Goal: Transaction & Acquisition: Purchase product/service

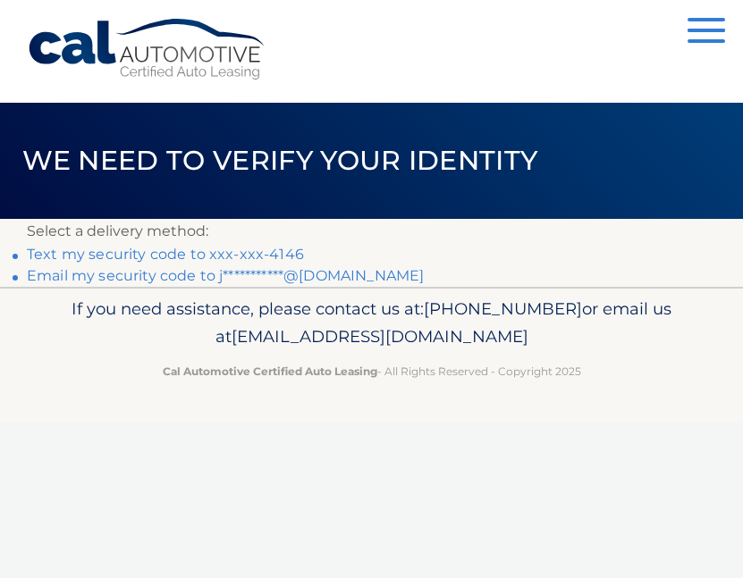
click at [270, 251] on link "Text my security code to xxx-xxx-4146" at bounding box center [165, 254] width 277 height 17
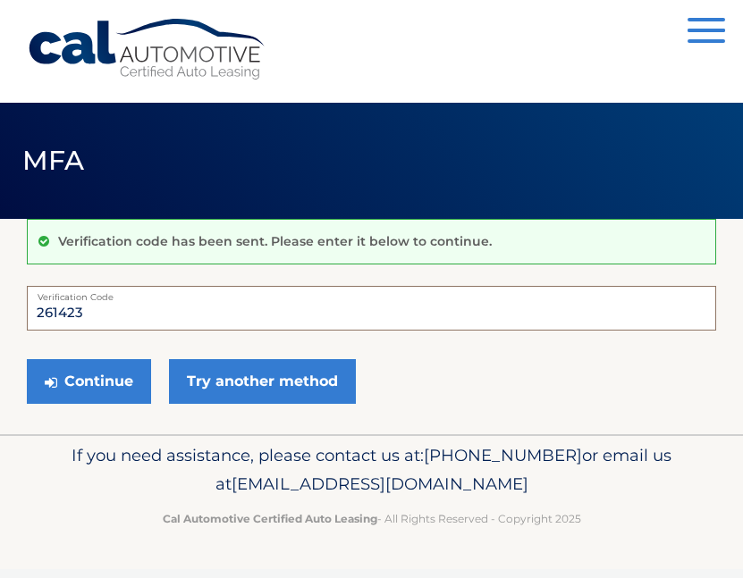
type input "261423"
click at [89, 381] on button "Continue" at bounding box center [89, 381] width 124 height 45
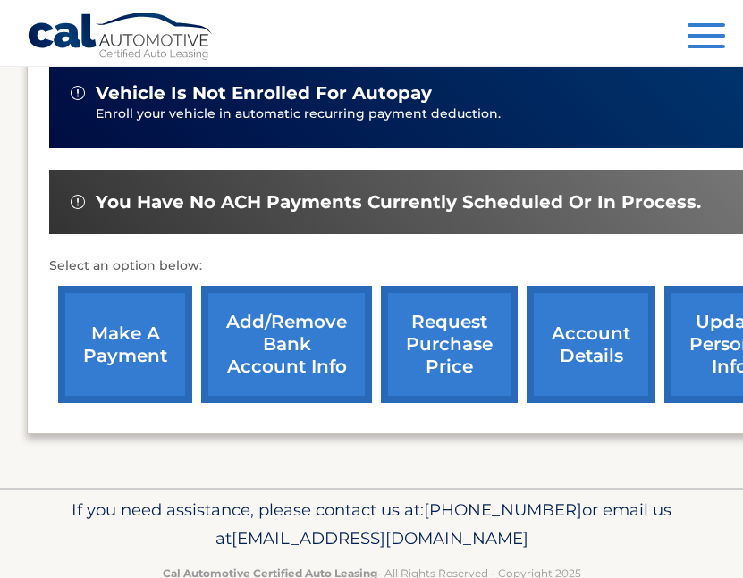
scroll to position [480, 0]
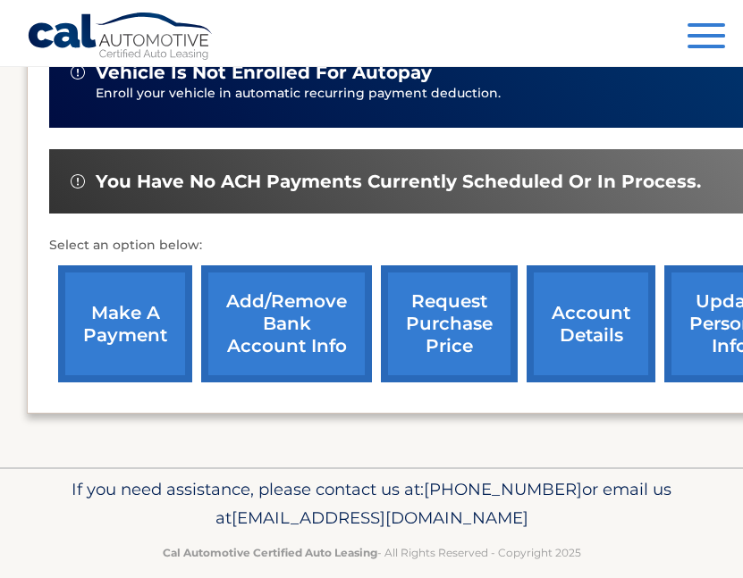
click at [142, 324] on link "make a payment" at bounding box center [125, 324] width 134 height 117
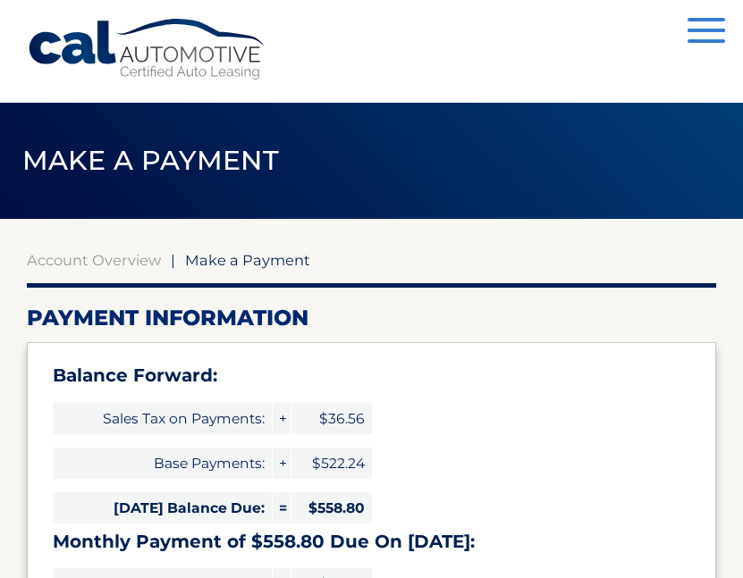
select select "YjM3YjU3MmYtNzc0YS00ZDQwLWI4ZWQtNjZmYmEwN2Y5ZTRj"
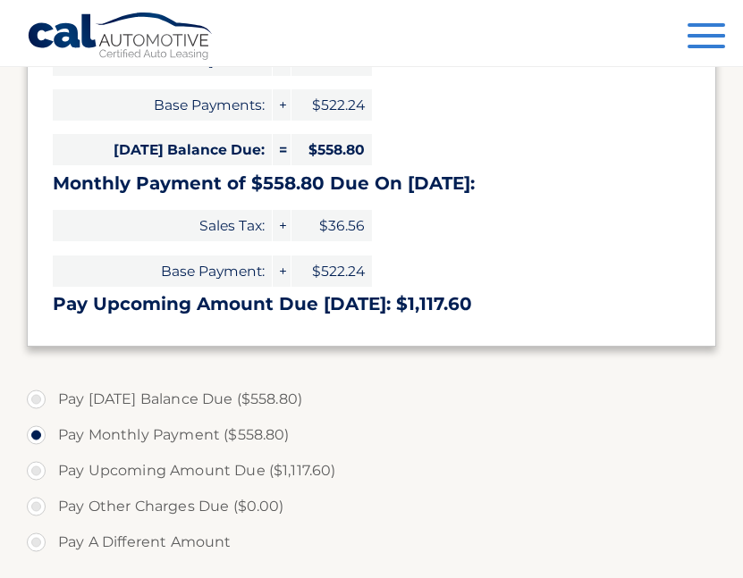
scroll to position [358, 0]
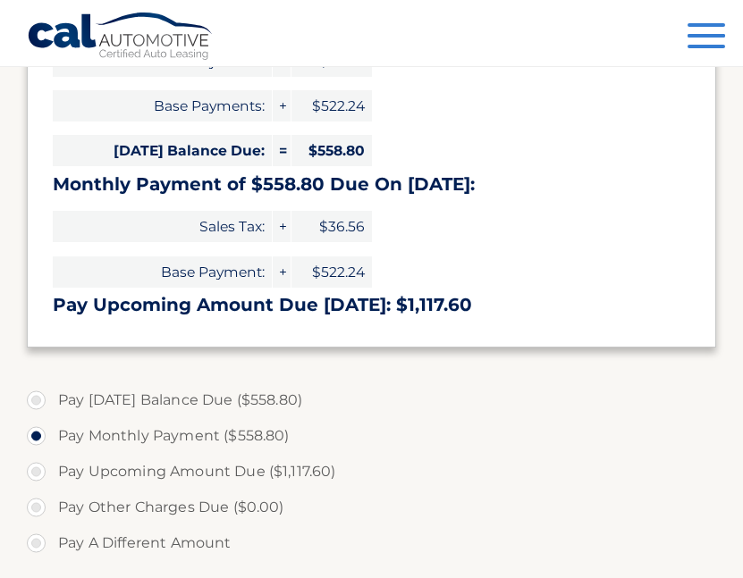
click at [283, 393] on label "Pay [DATE] Balance Due ($558.80)" at bounding box center [371, 401] width 689 height 36
click at [52, 393] on input "Pay [DATE] Balance Due ($558.80)" at bounding box center [43, 397] width 18 height 29
radio input "true"
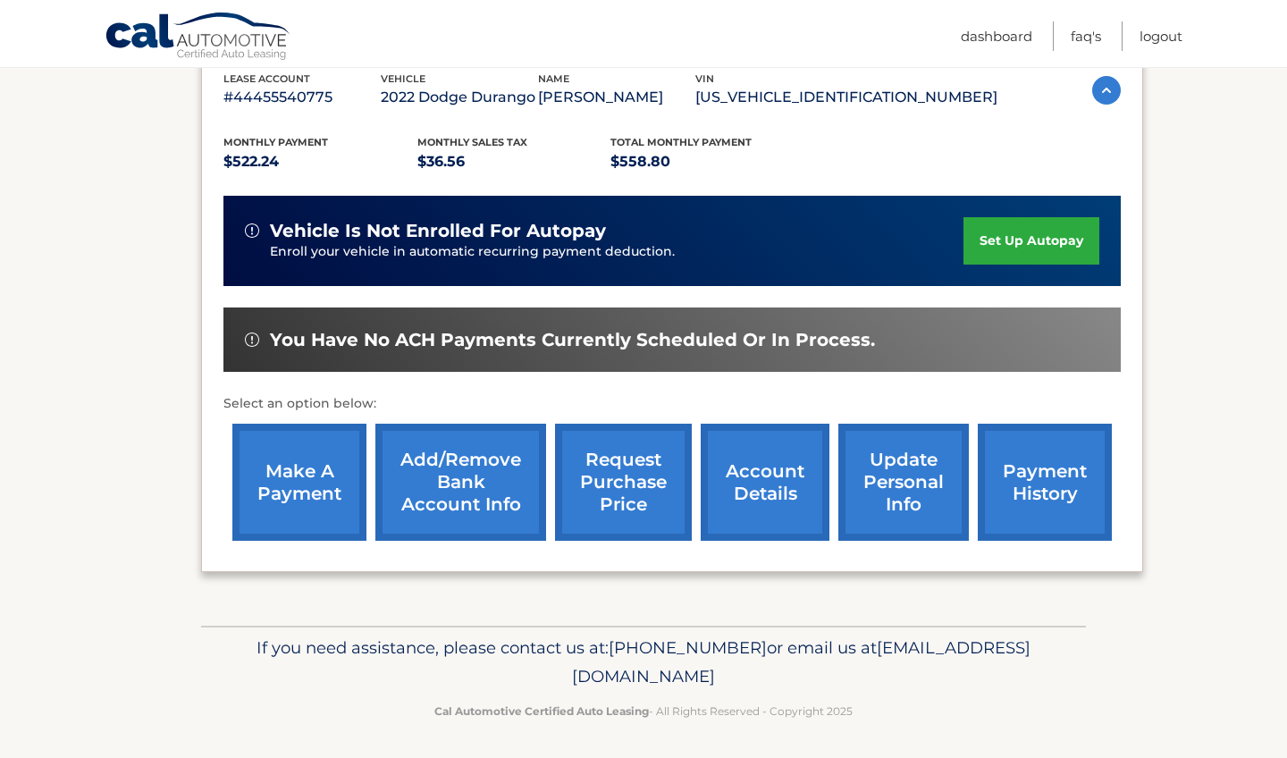
scroll to position [321, 0]
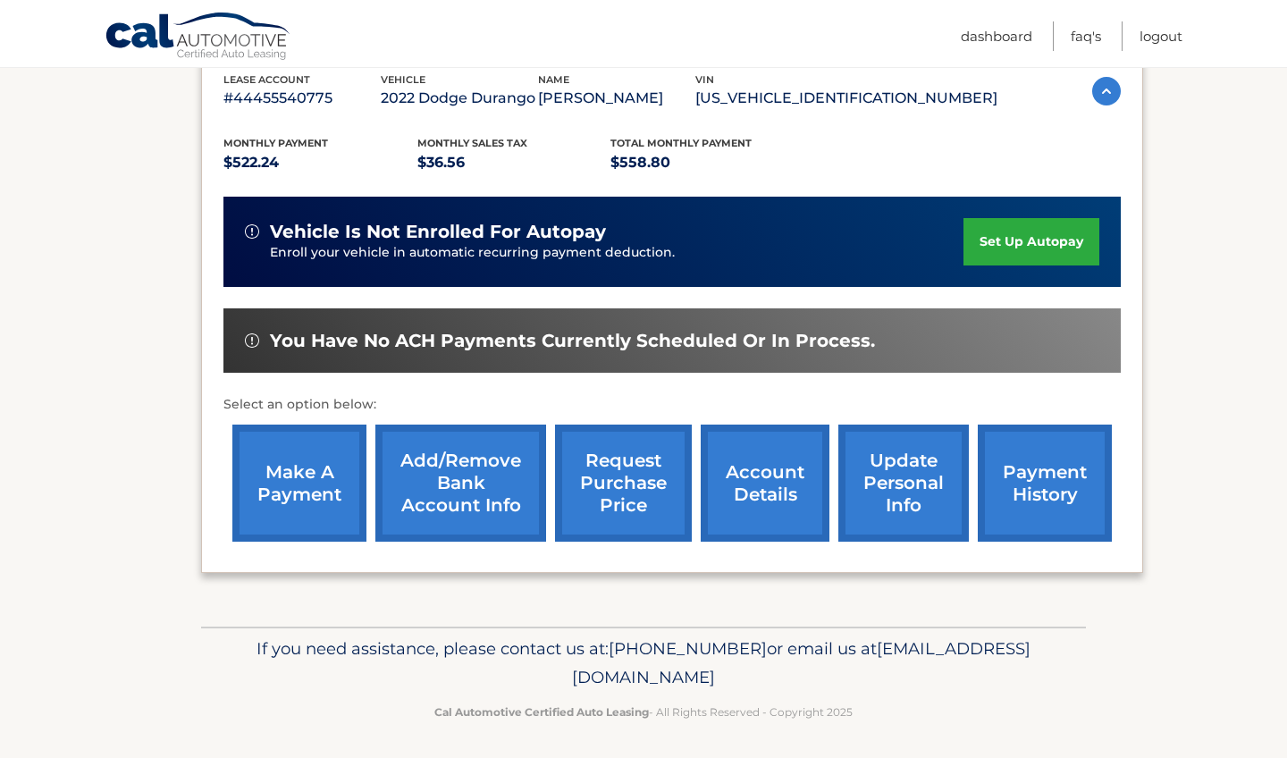
click at [1022, 504] on link "payment history" at bounding box center [1045, 483] width 134 height 117
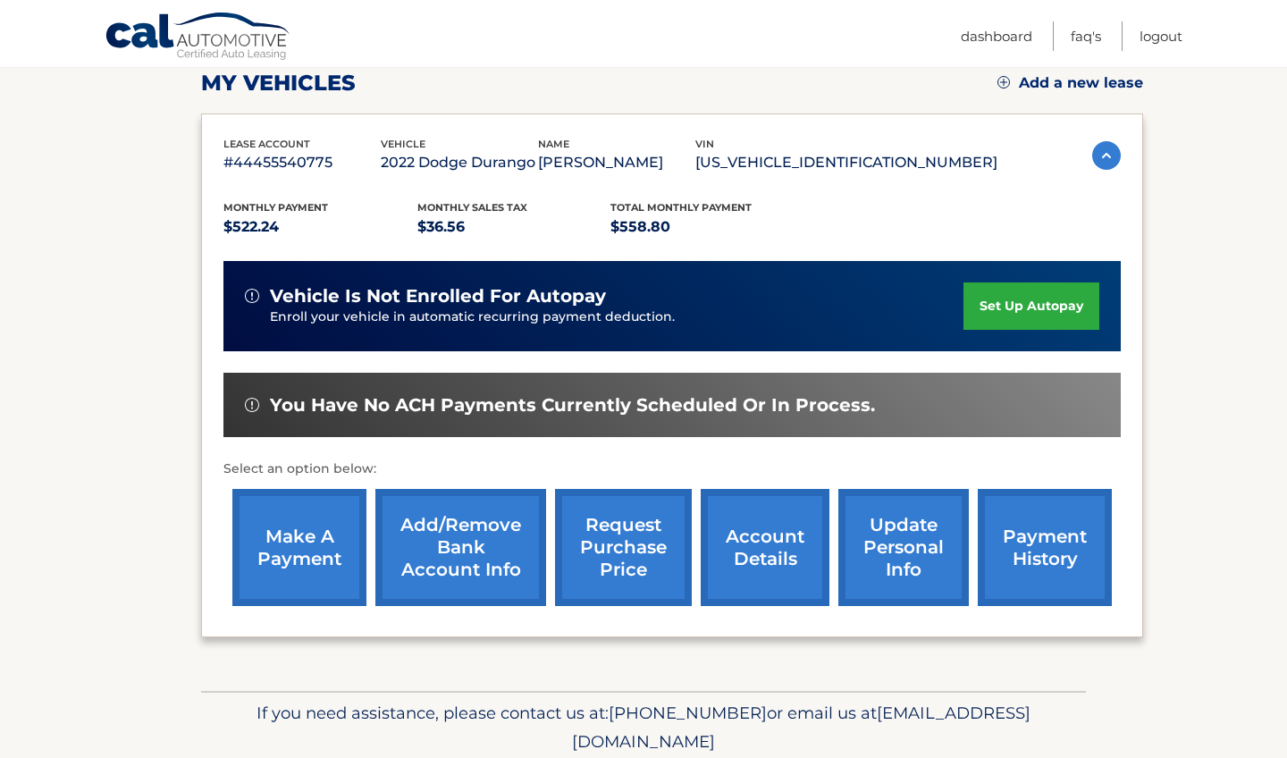
scroll to position [234, 0]
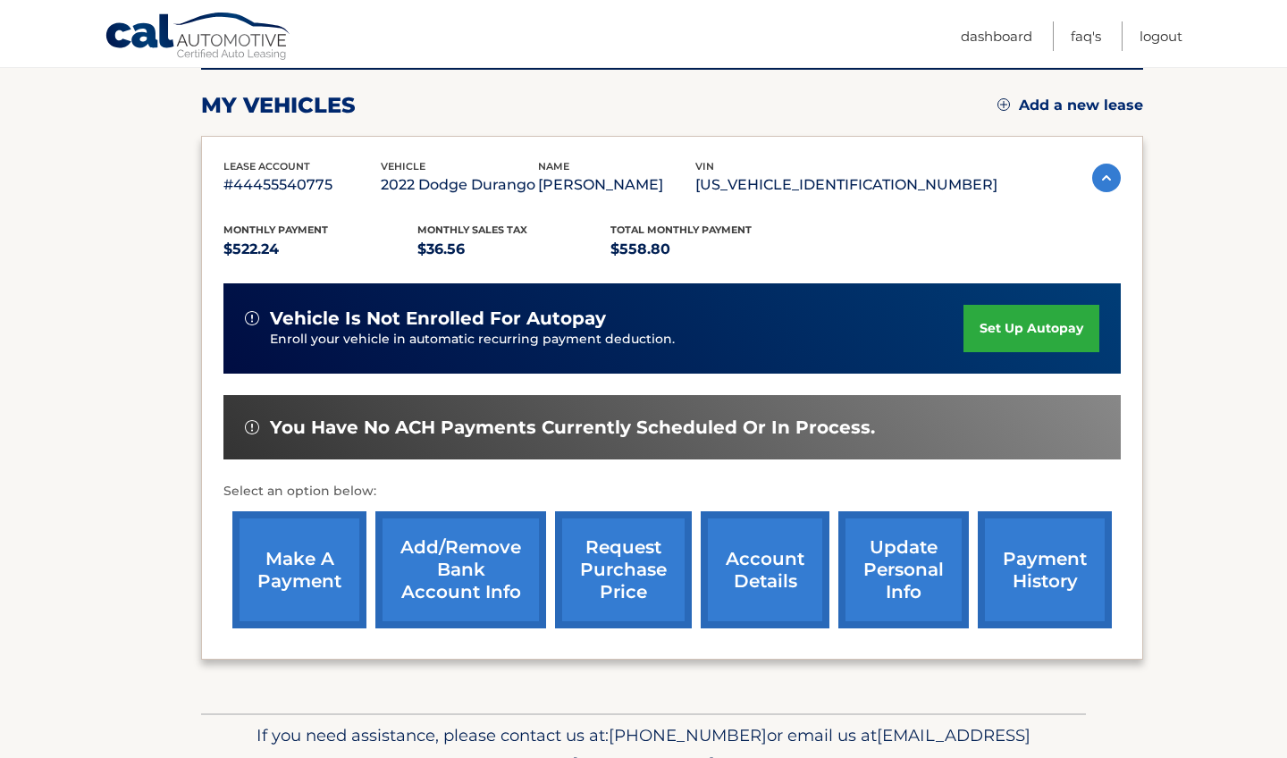
click at [316, 547] on link "make a payment" at bounding box center [299, 569] width 134 height 117
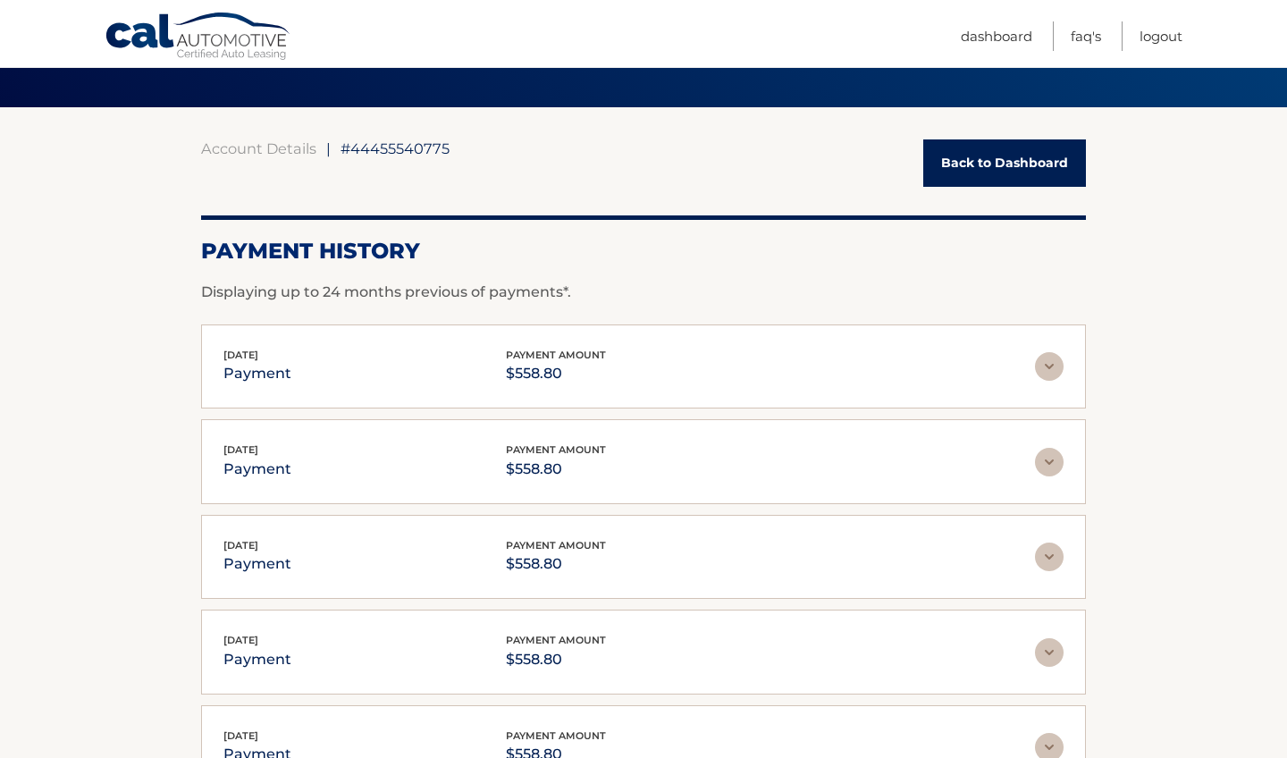
scroll to position [114, 0]
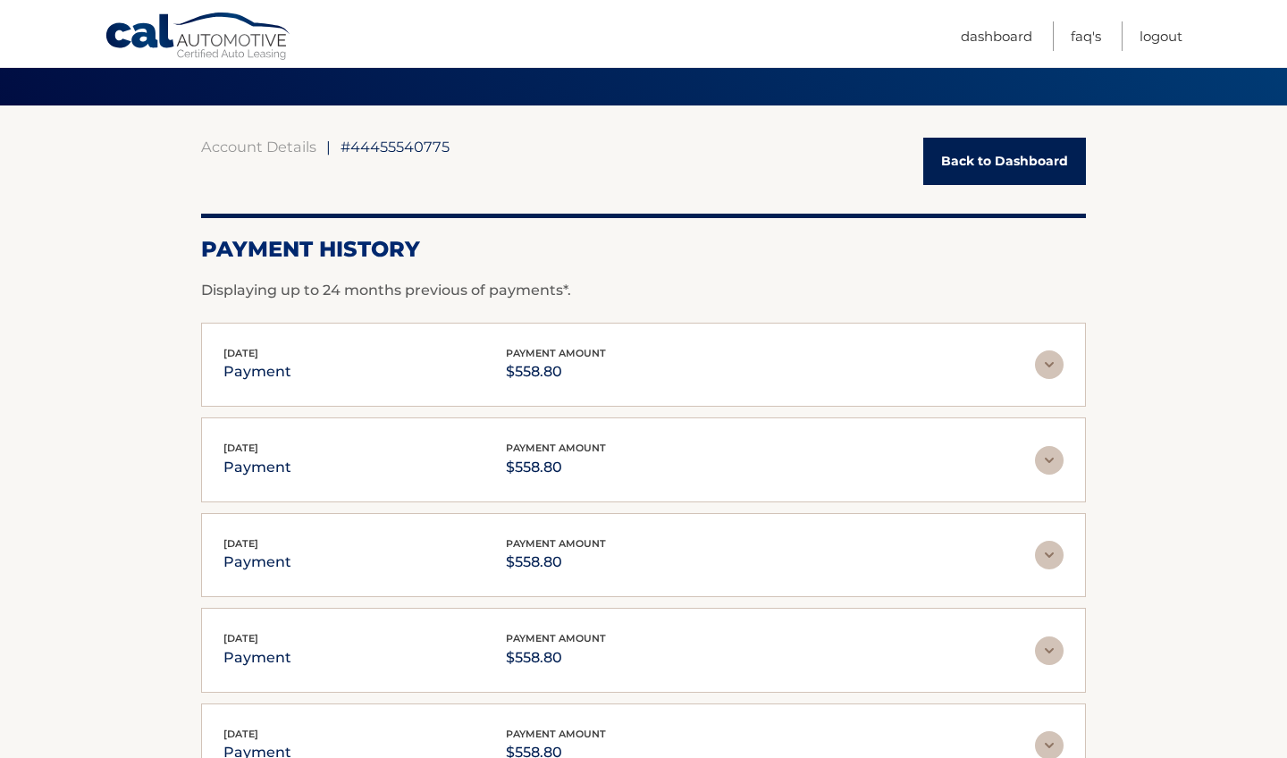
click at [1051, 363] on img at bounding box center [1049, 364] width 29 height 29
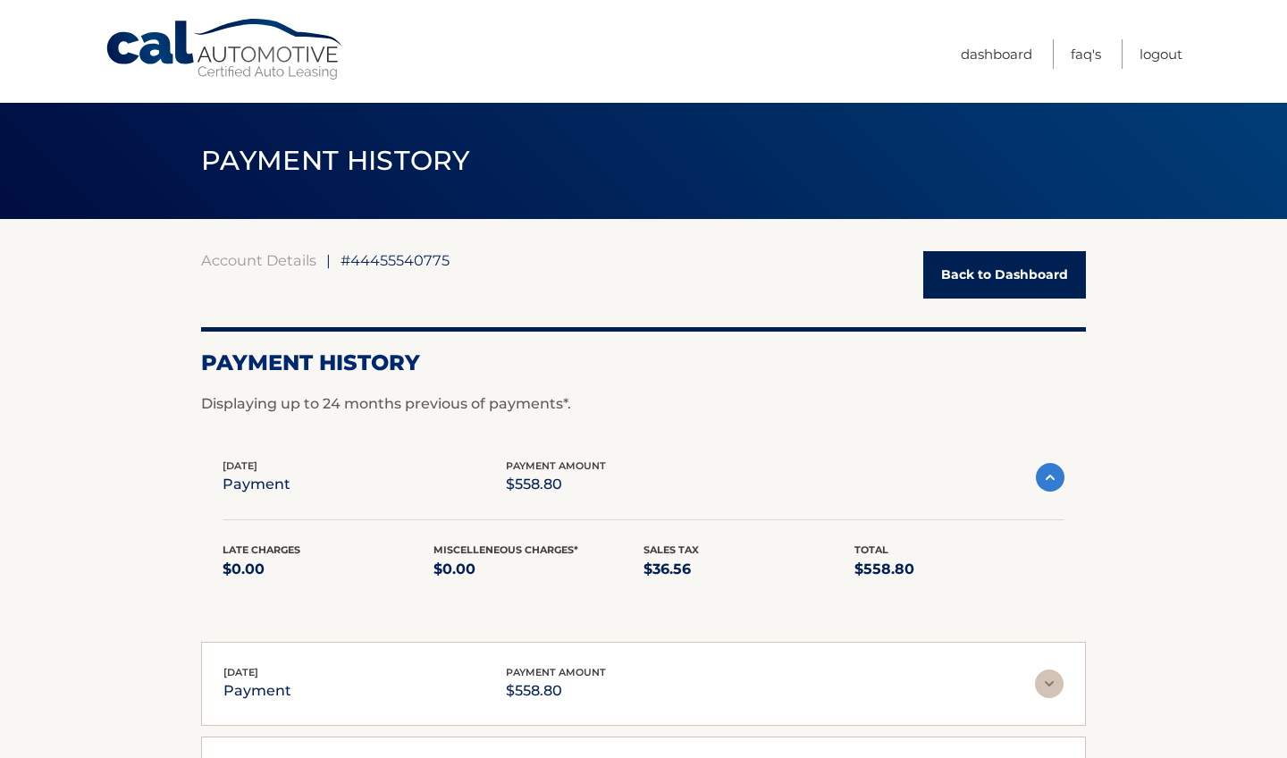
scroll to position [0, 0]
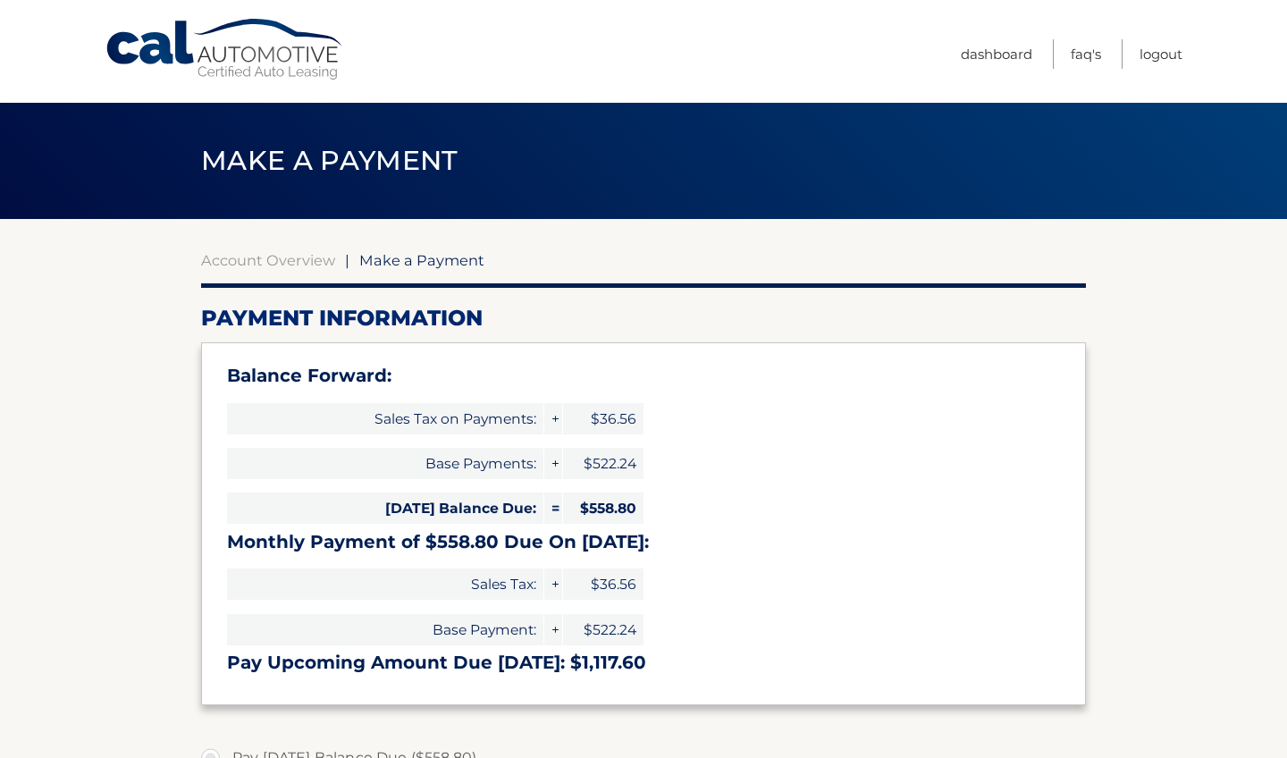
select select "YjM3YjU3MmYtNzc0YS00ZDQwLWI4ZWQtNjZmYmEwN2Y5ZTRj"
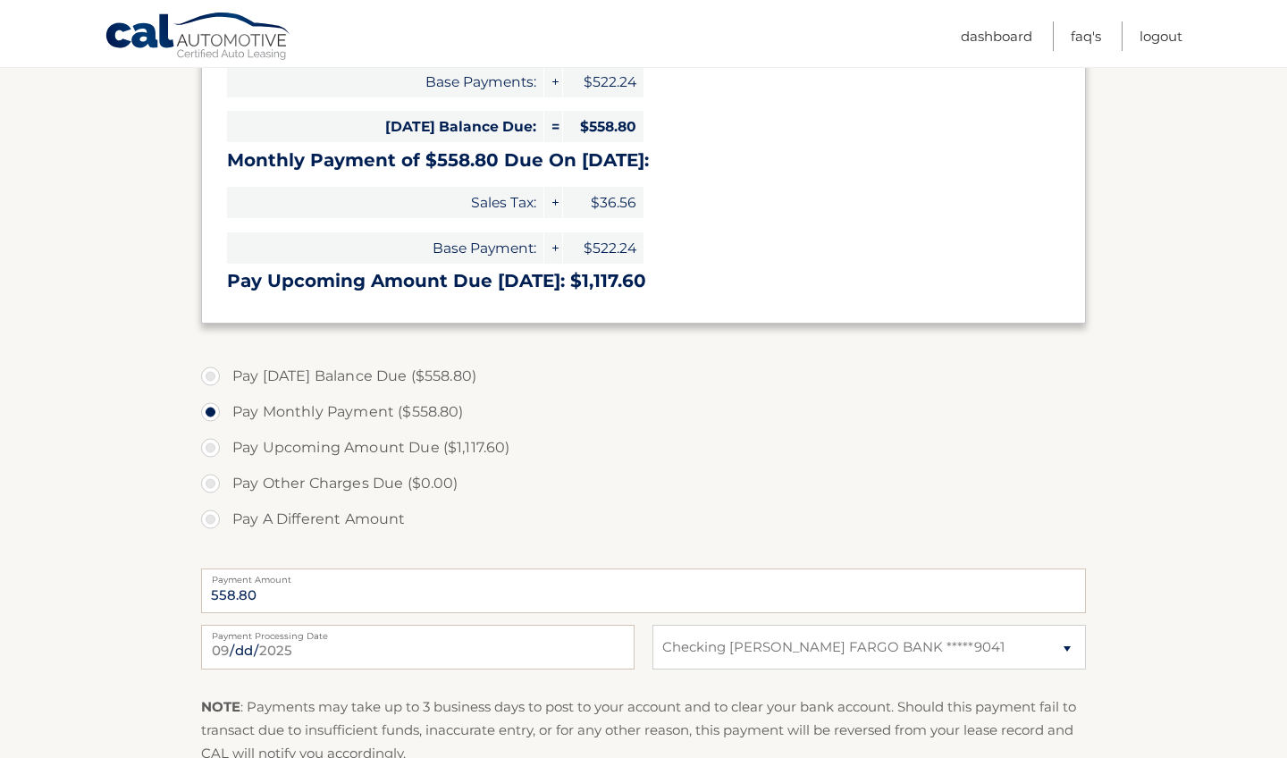
scroll to position [383, 0]
click at [210, 366] on label "Pay [DATE] Balance Due ($558.80)" at bounding box center [643, 376] width 885 height 36
click at [210, 366] on input "Pay [DATE] Balance Due ($558.80)" at bounding box center [217, 372] width 18 height 29
radio input "true"
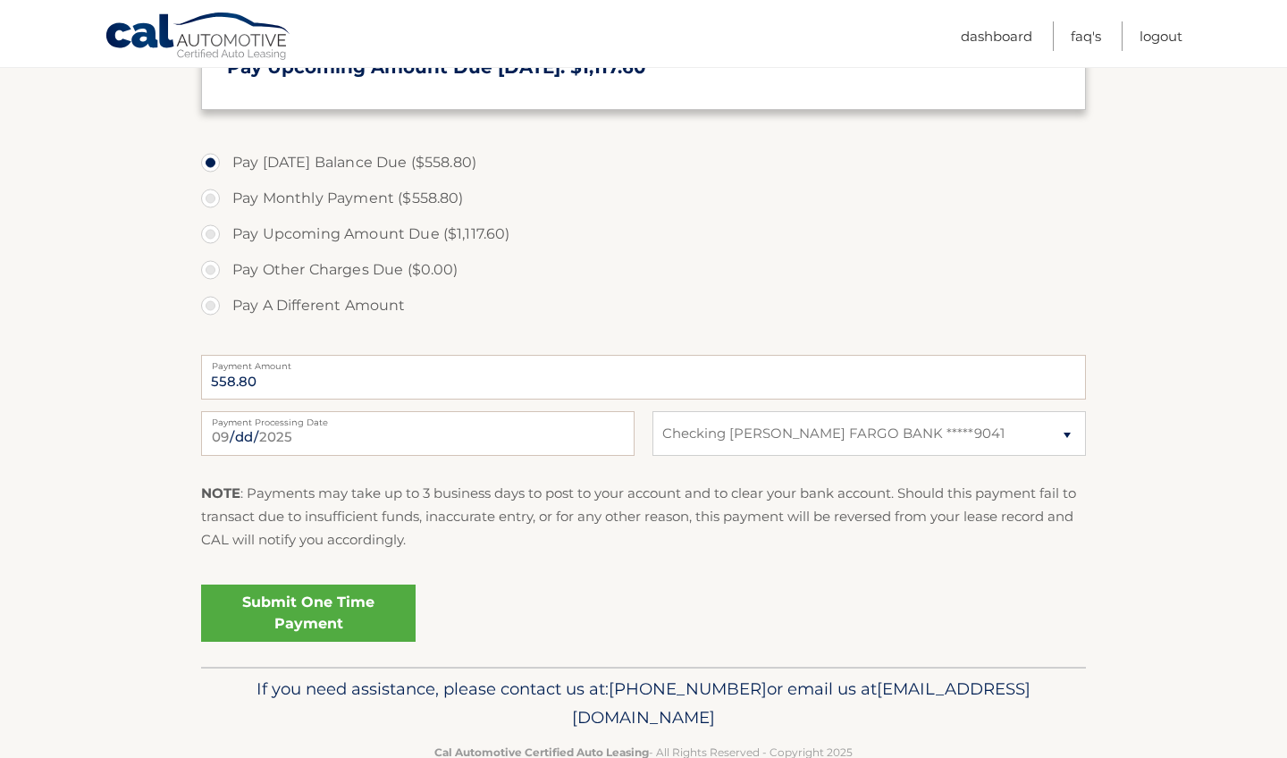
scroll to position [599, 0]
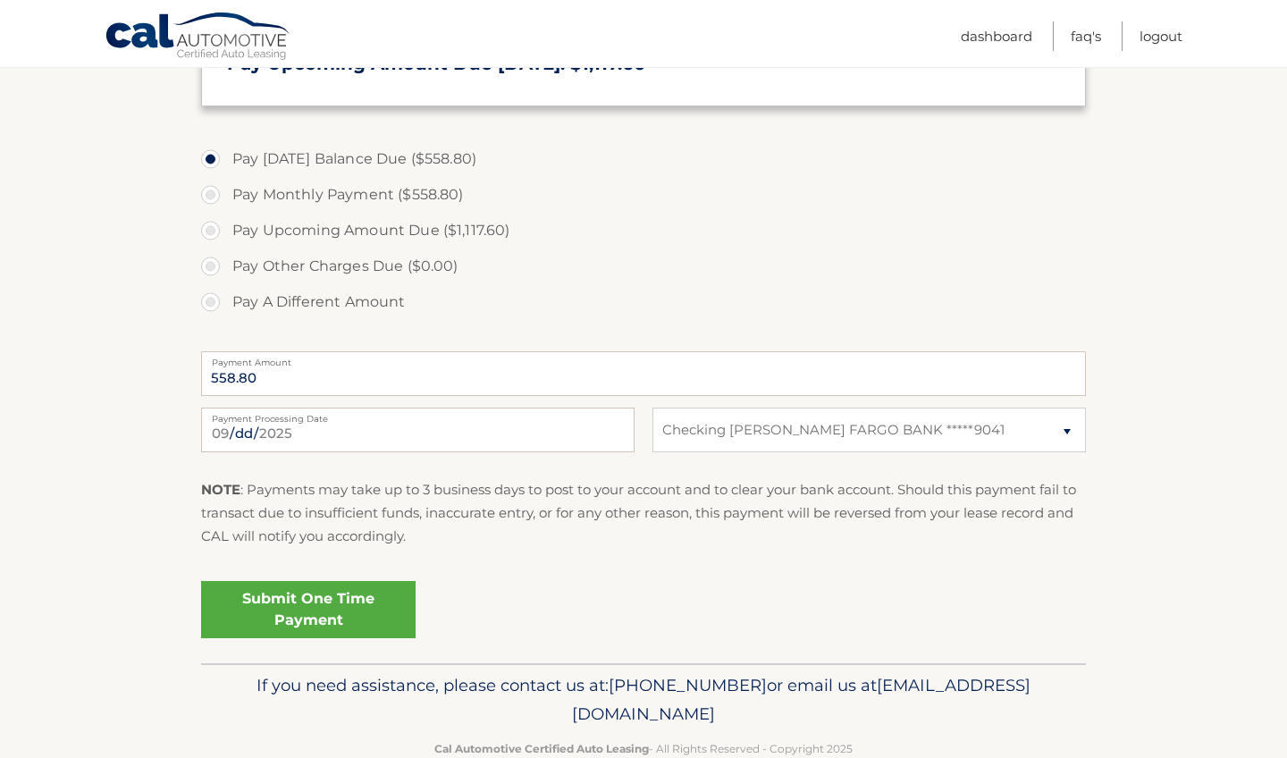
click at [337, 603] on link "Submit One Time Payment" at bounding box center [308, 609] width 215 height 57
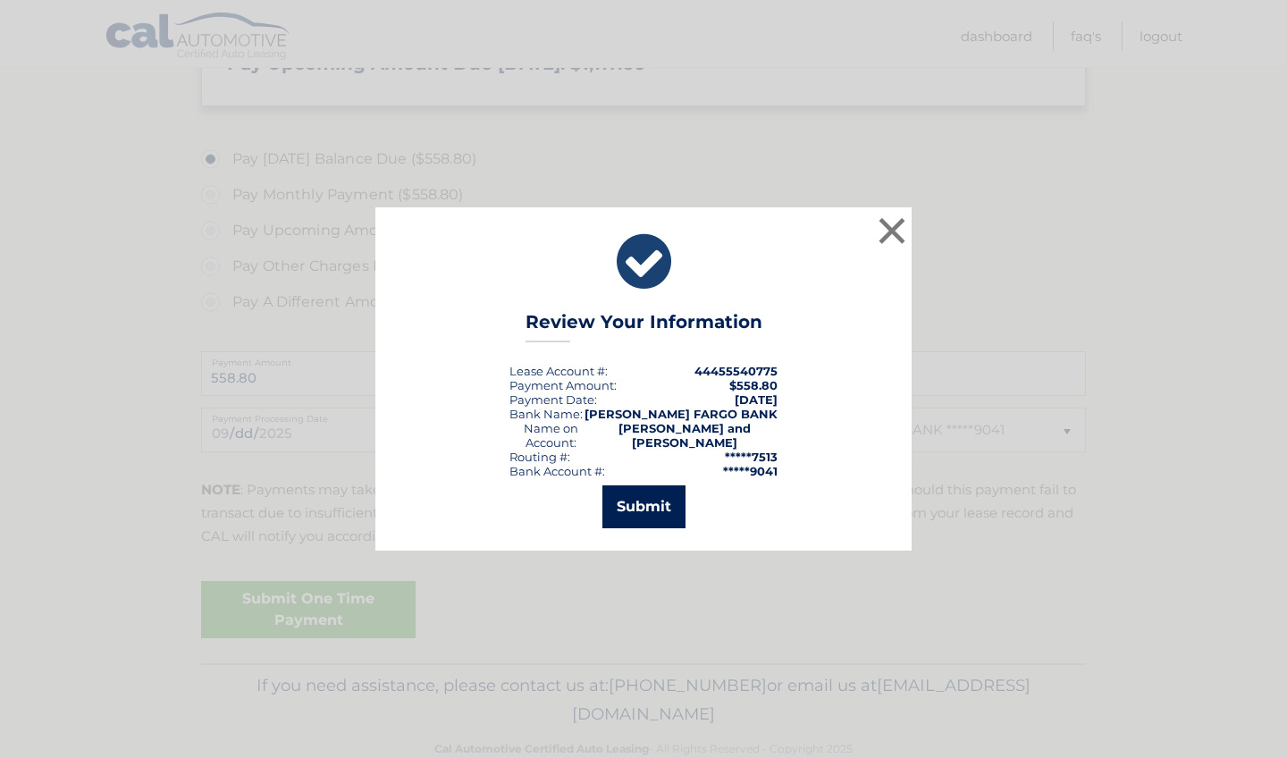
click at [645, 504] on button "Submit" at bounding box center [644, 506] width 83 height 43
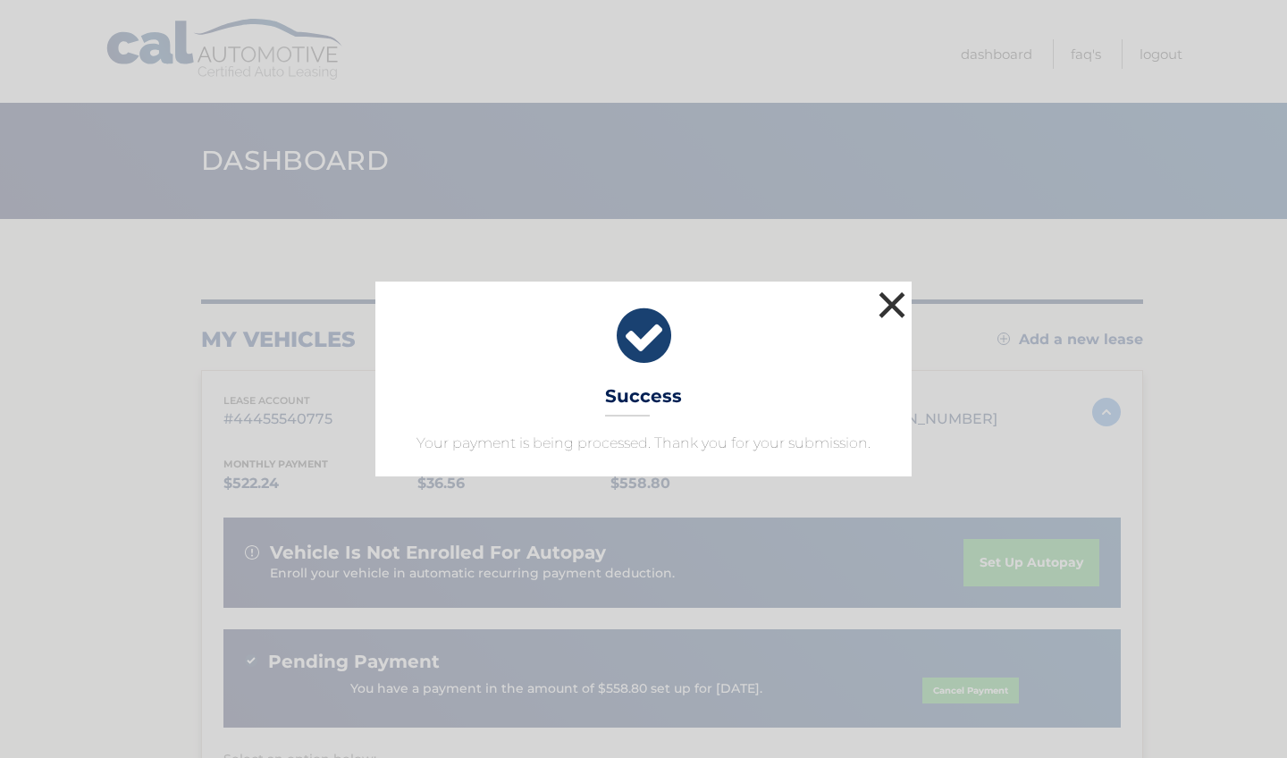
click at [901, 299] on button "×" at bounding box center [892, 305] width 36 height 36
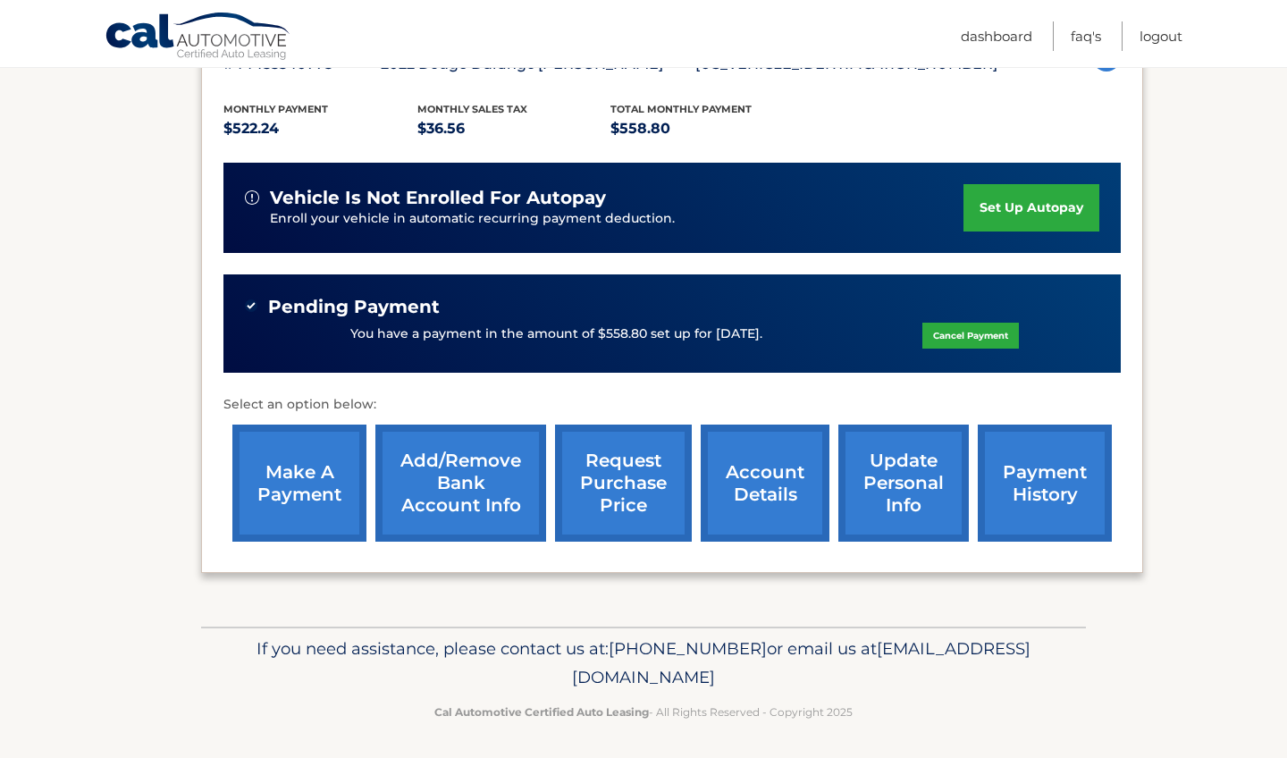
scroll to position [354, 0]
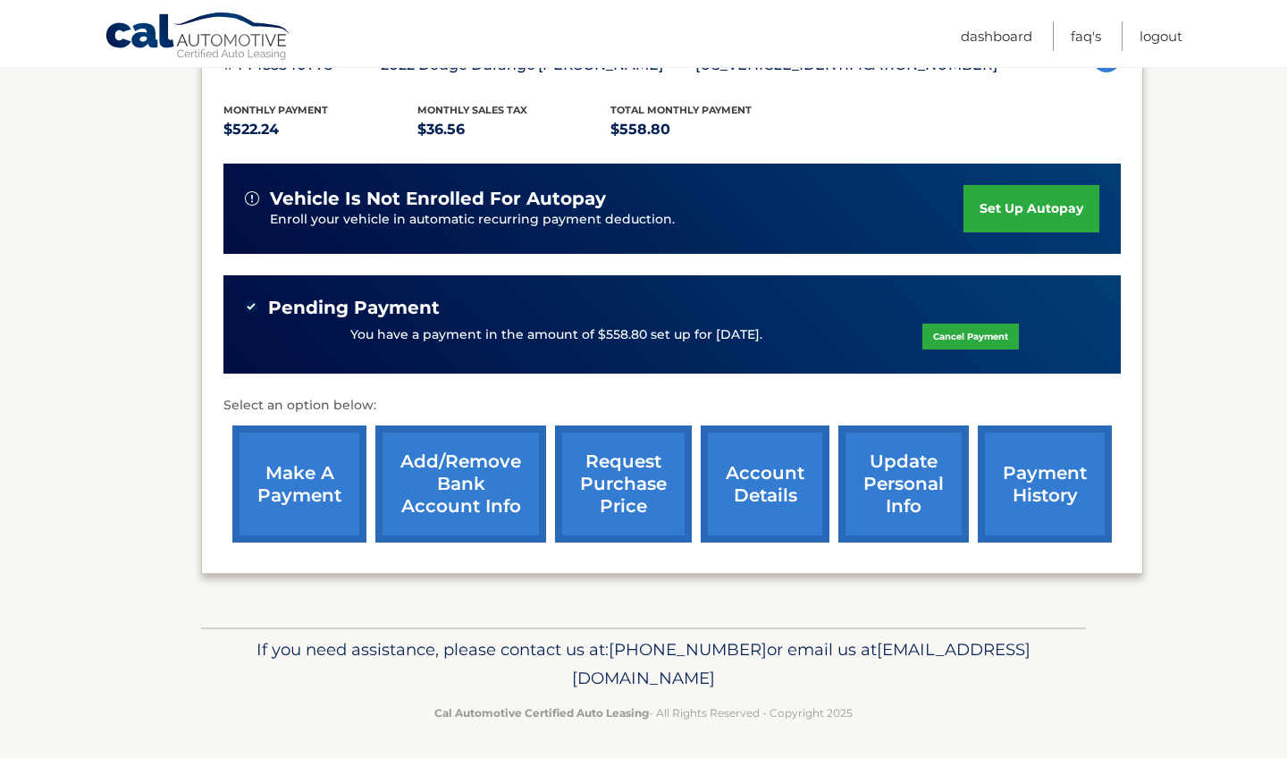
click at [310, 469] on link "make a payment" at bounding box center [299, 484] width 134 height 117
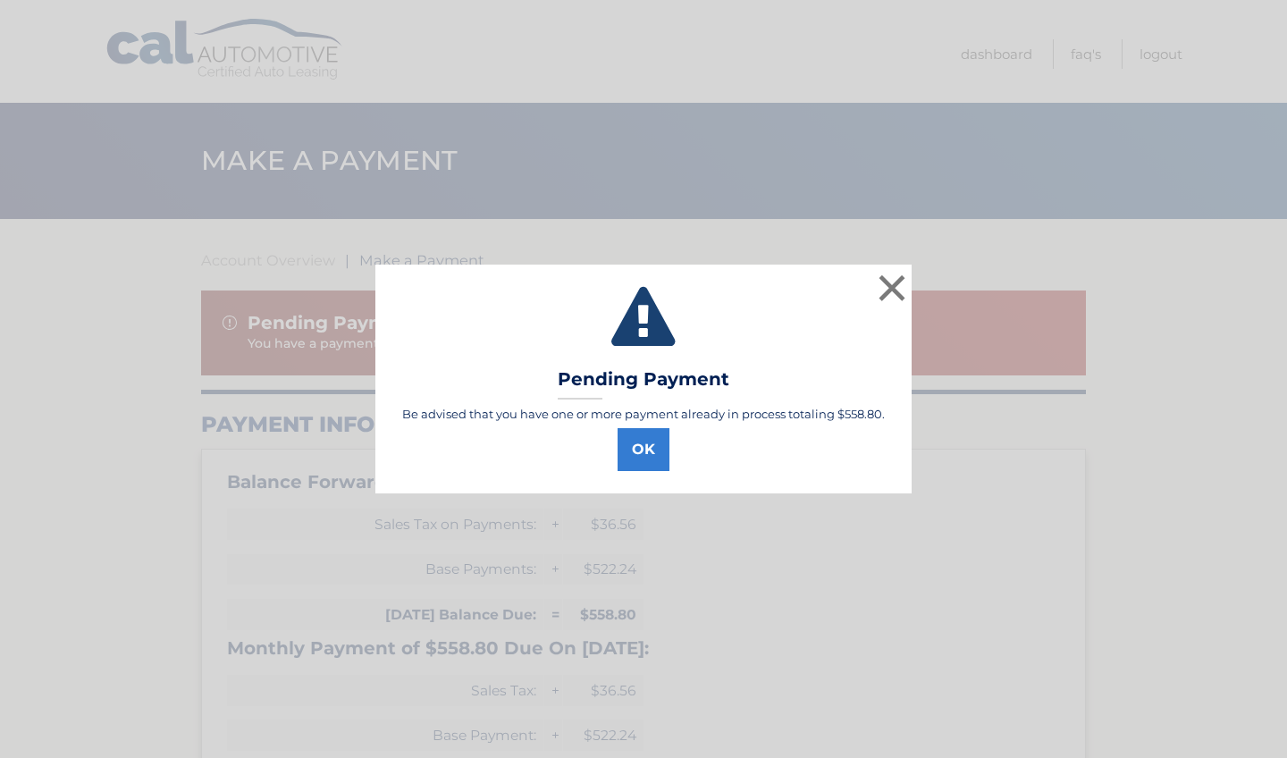
select select "YjM3YjU3MmYtNzc0YS00ZDQwLWI4ZWQtNjZmYmEwN2Y5ZTRj"
click at [637, 451] on button "OK" at bounding box center [644, 449] width 52 height 43
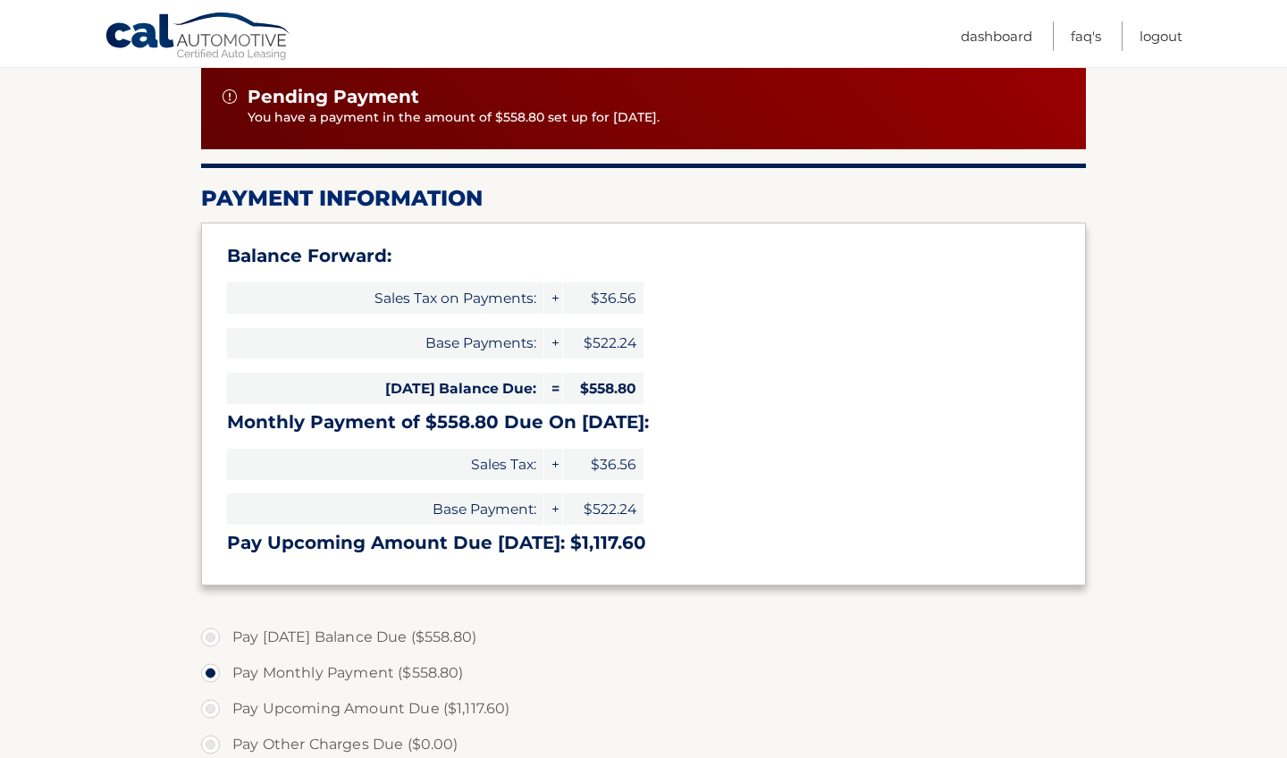
scroll to position [226, 0]
